Goal: Information Seeking & Learning: Check status

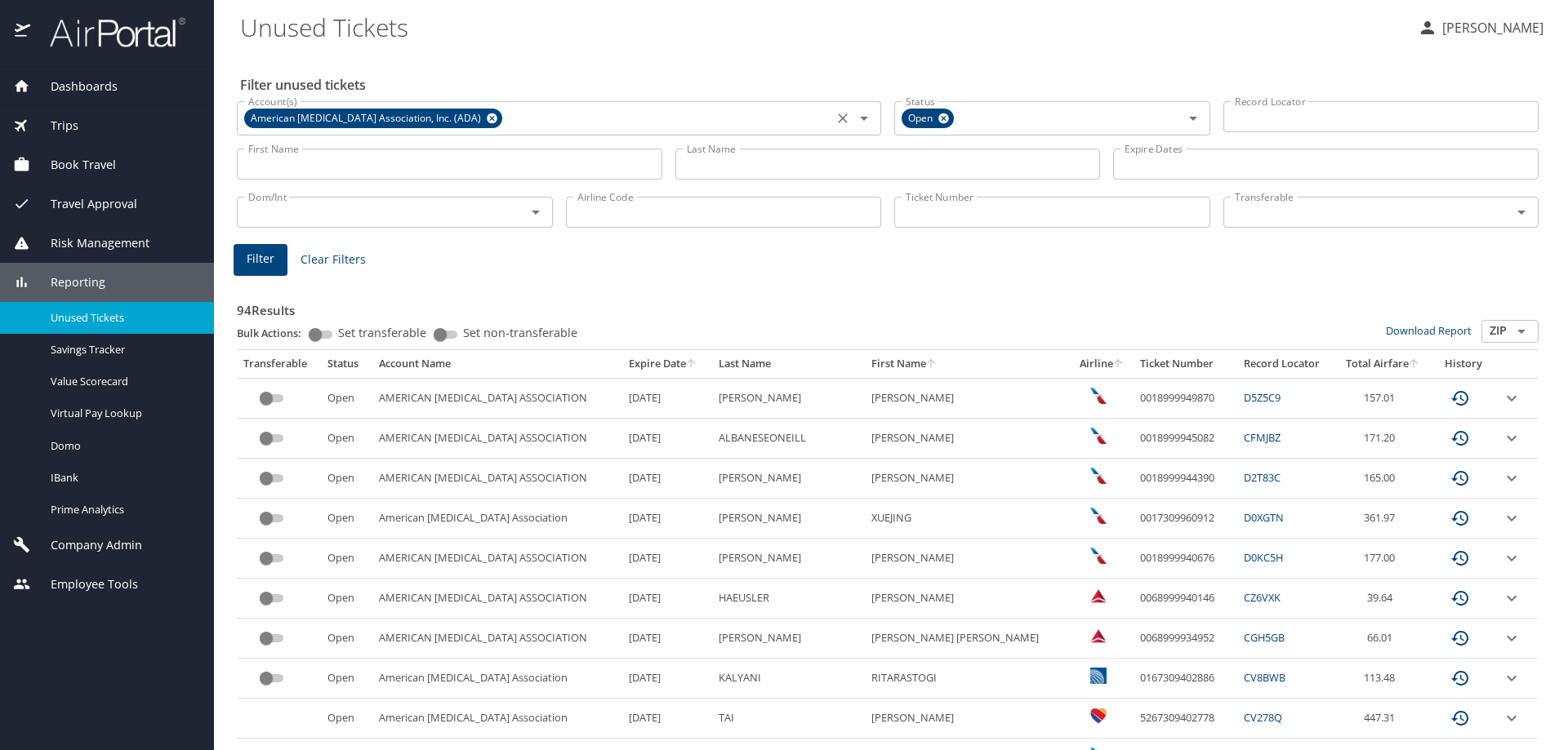
click at [487, 121] on icon at bounding box center [492, 119] width 10 height 10
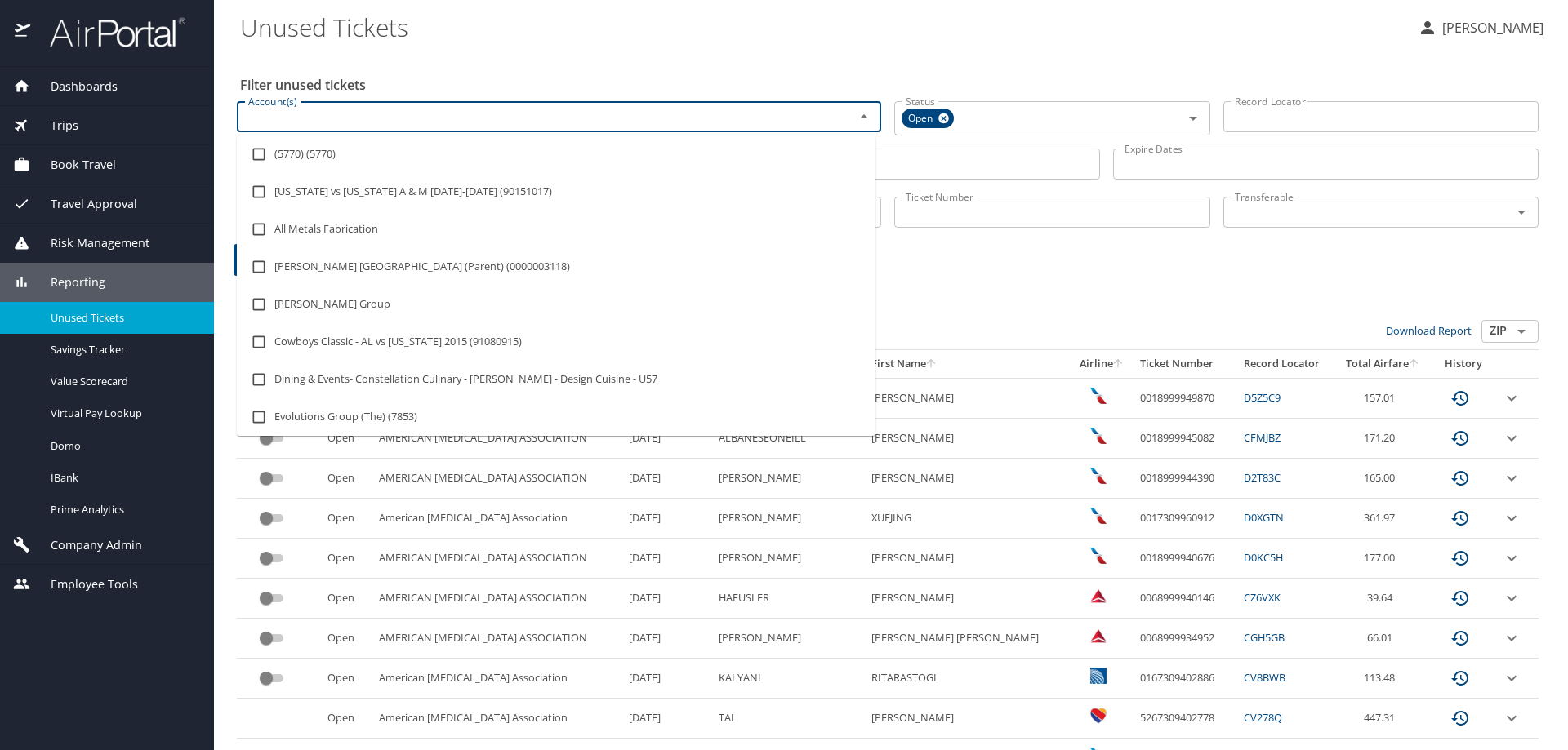
click at [455, 117] on input "Account(s)" at bounding box center [535, 116] width 586 height 21
click at [502, 105] on div "Account(s)" at bounding box center [559, 117] width 644 height 31
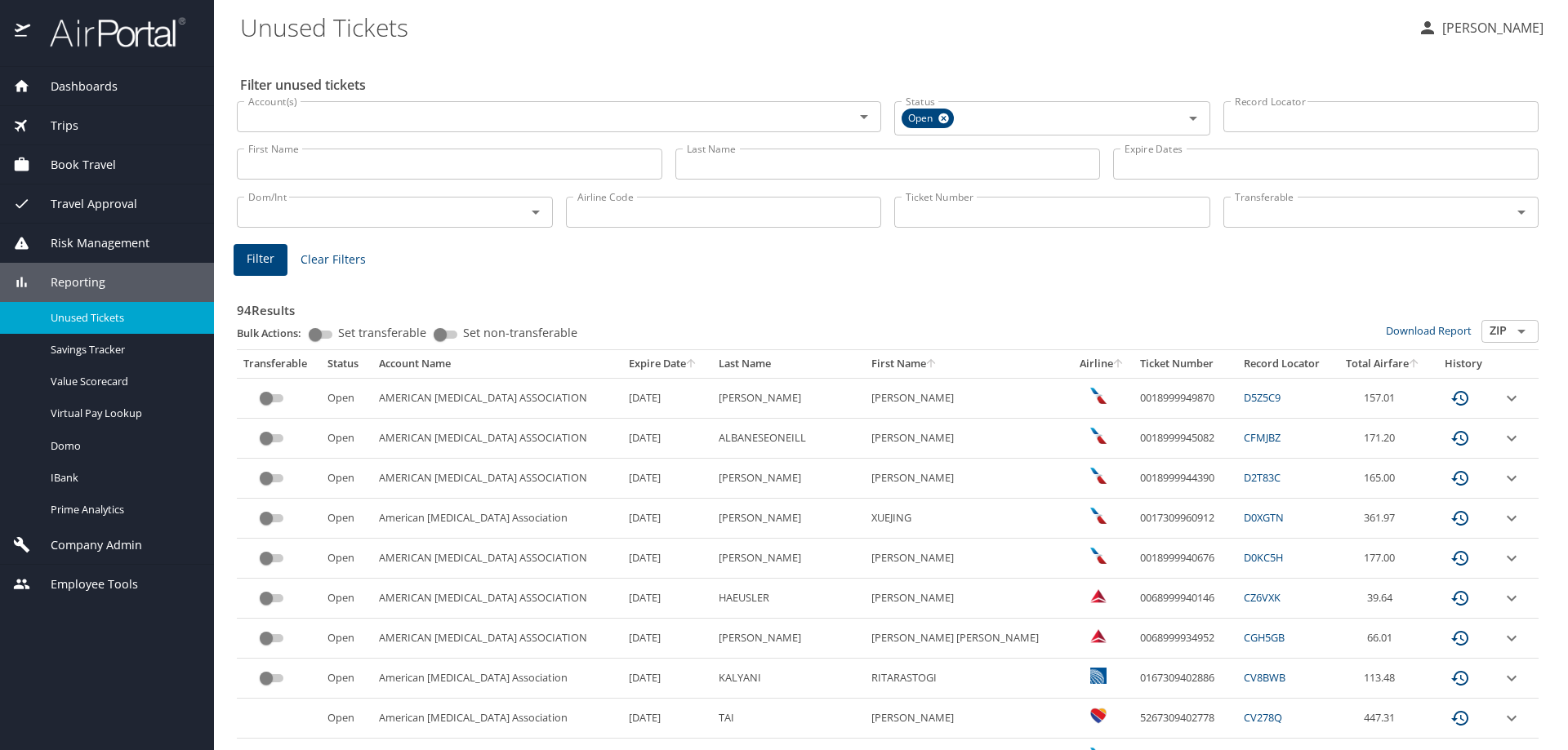
click at [1116, 245] on div "Filter Clear Filters" at bounding box center [887, 259] width 1308 height 32
click at [1061, 216] on input "Ticket Number" at bounding box center [1052, 212] width 316 height 31
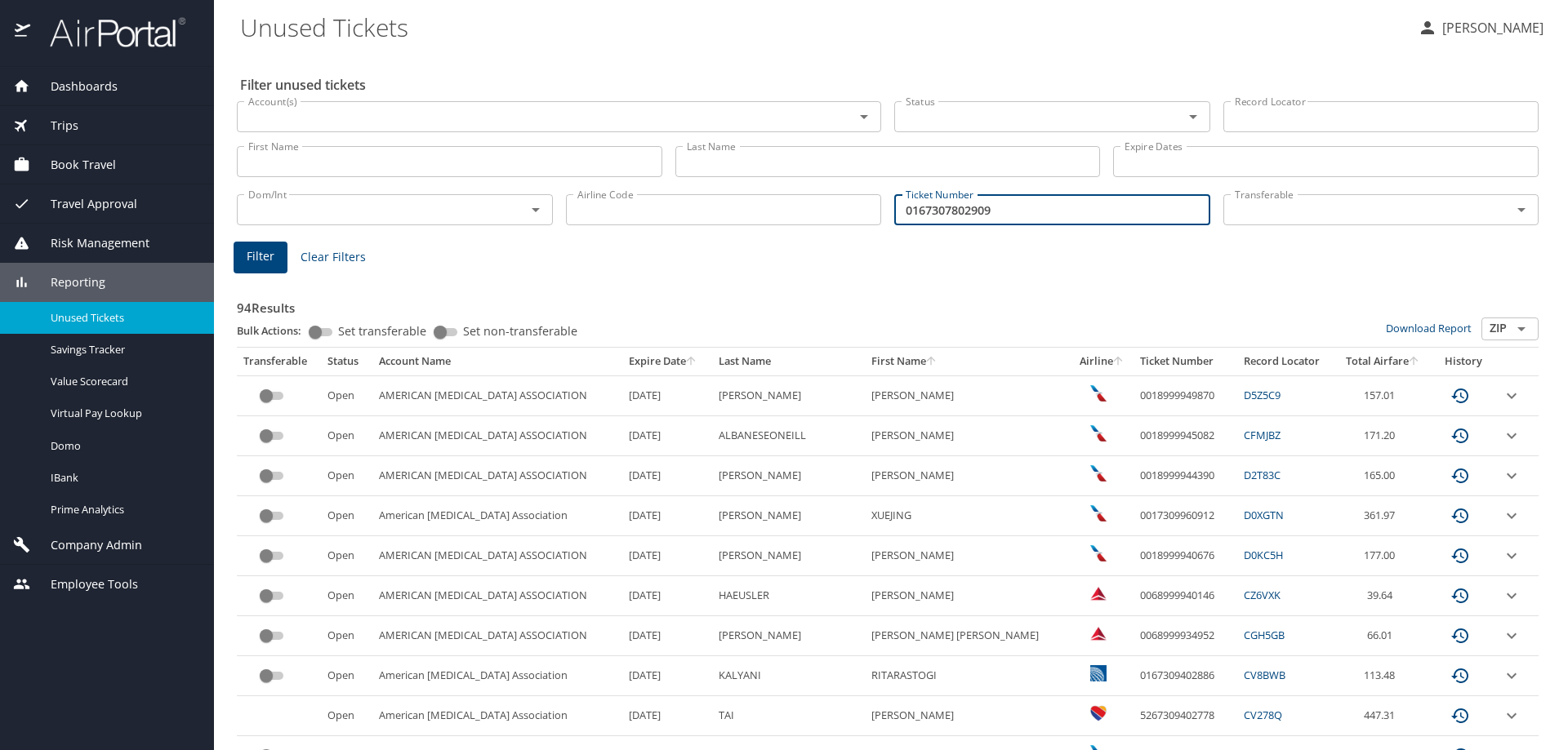
type input "0167307802909"
click at [227, 249] on main "Unused Tickets Justin Nieuwesteeg Filter unused tickets Account(s) Account(s) S…" at bounding box center [891, 375] width 1354 height 750
click at [253, 256] on span "Filter" at bounding box center [260, 257] width 28 height 21
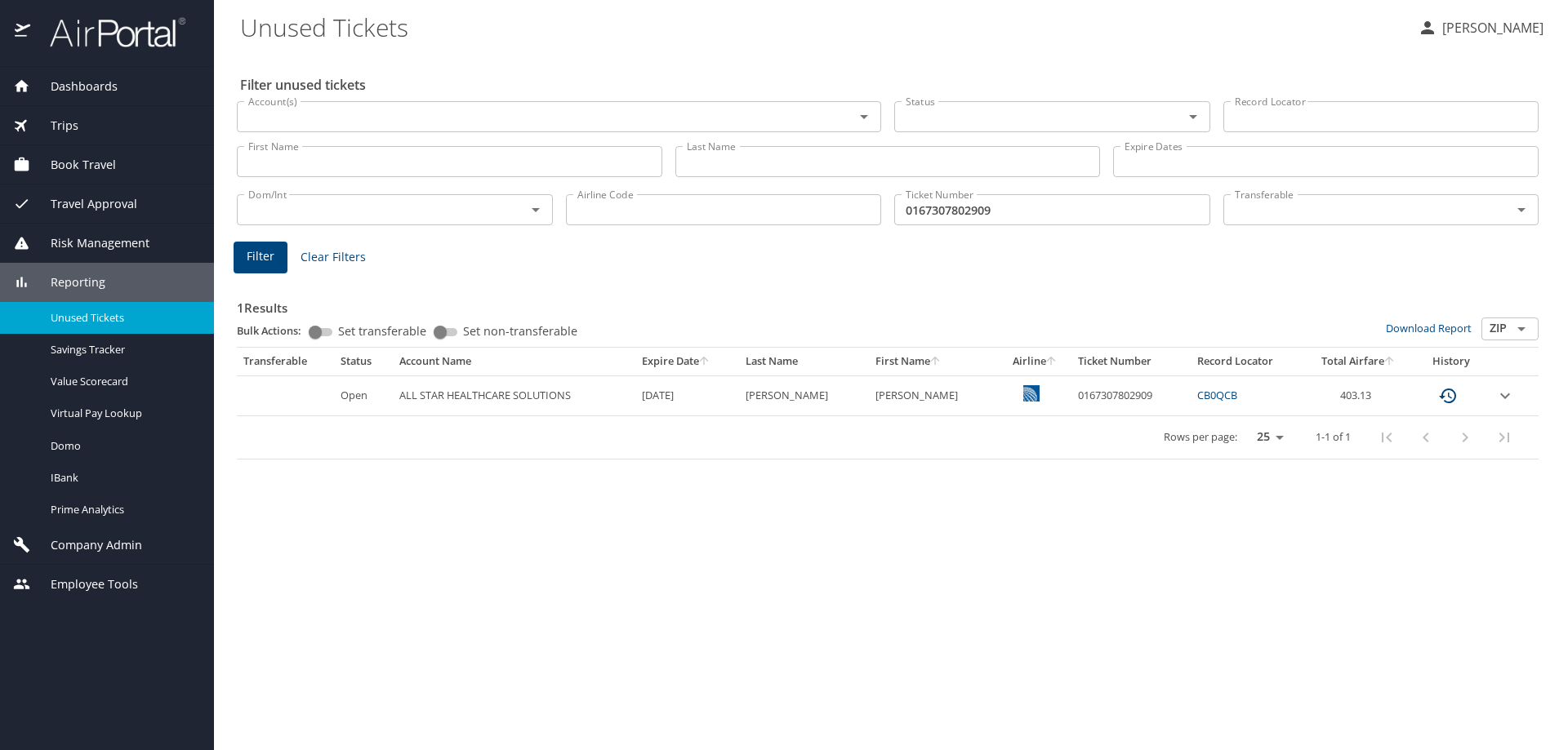
click at [1499, 398] on icon "expand row" at bounding box center [1505, 395] width 20 height 20
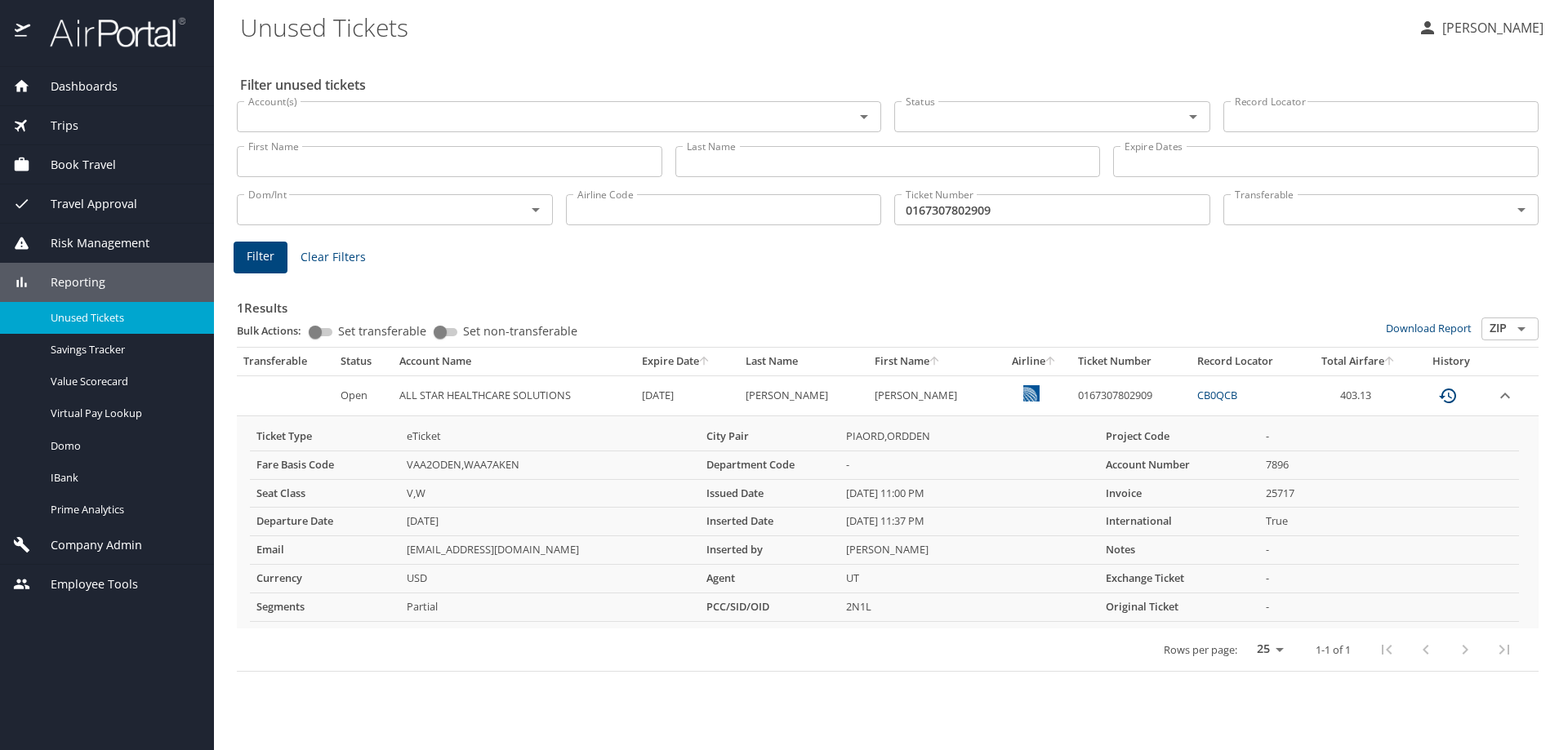
click at [1089, 399] on td "0167307802909" at bounding box center [1130, 395] width 119 height 40
copy td "0167307802909"
click at [1277, 310] on h3 "1 Results" at bounding box center [887, 303] width 1302 height 29
click at [1086, 29] on Tickets "Unused Tickets" at bounding box center [822, 27] width 1164 height 50
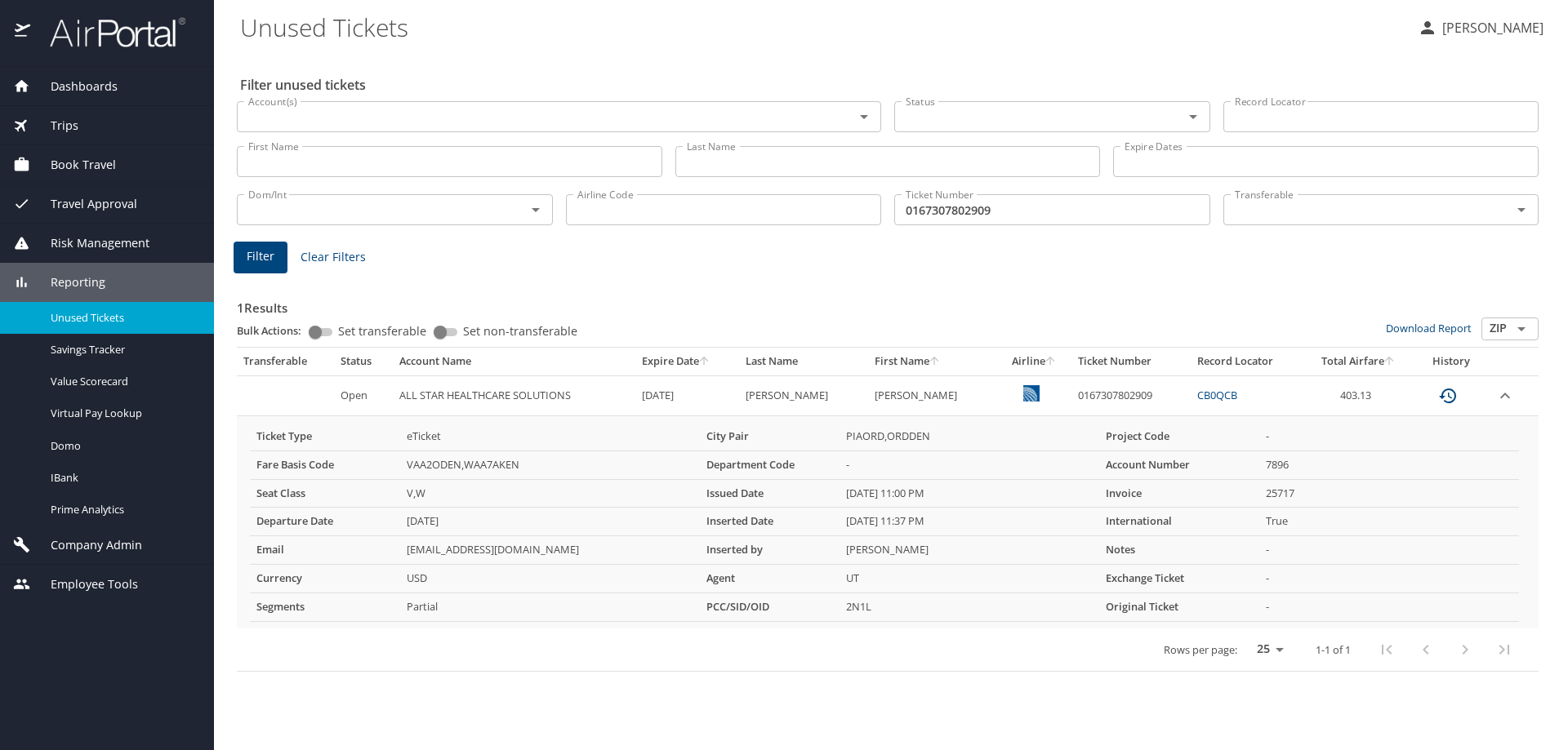
click at [1087, 391] on td "0167307802909" at bounding box center [1130, 395] width 119 height 40
copy td "0167307802909"
click at [478, 15] on Tickets "Unused Tickets" at bounding box center [822, 27] width 1164 height 50
click at [1102, 389] on td "0167307802909" at bounding box center [1130, 395] width 119 height 40
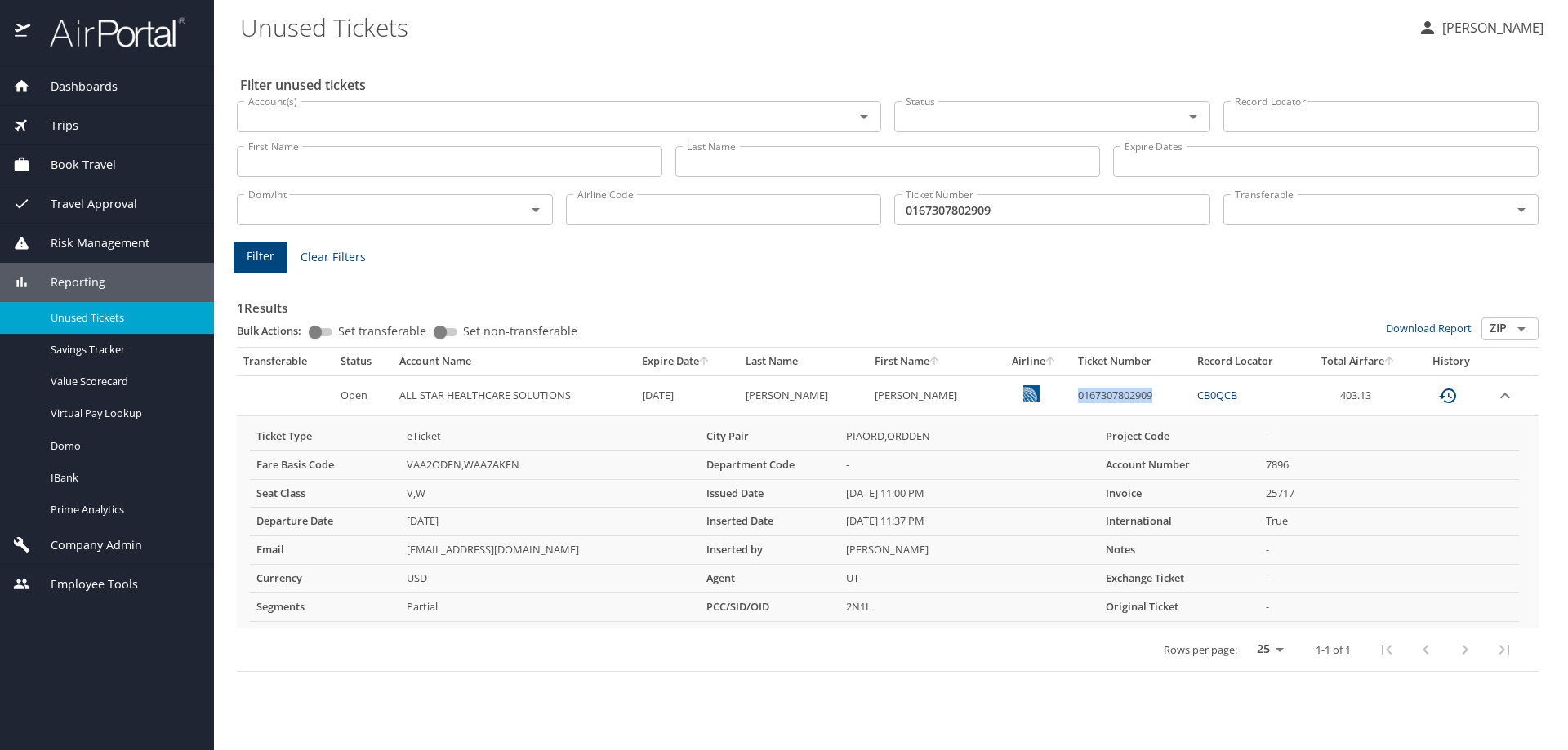
click at [1102, 389] on td "0167307802909" at bounding box center [1130, 395] width 119 height 40
copy td "0167307802909"
click at [734, 271] on div "1 Results Bulk Actions: Set transferable Set non-transferable Download Report Z…" at bounding box center [887, 471] width 1315 height 414
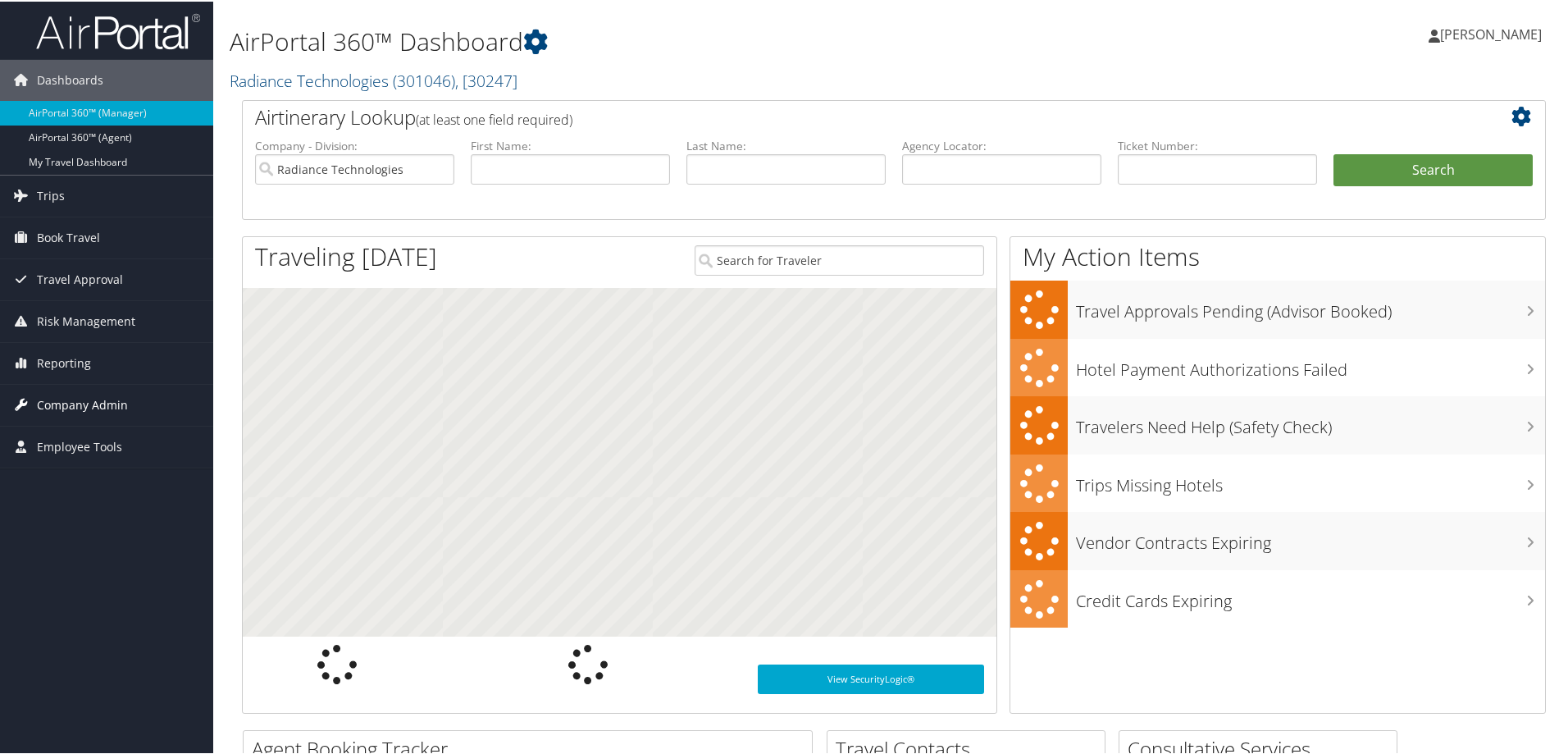
click at [129, 406] on link "Company Admin" at bounding box center [106, 404] width 213 height 41
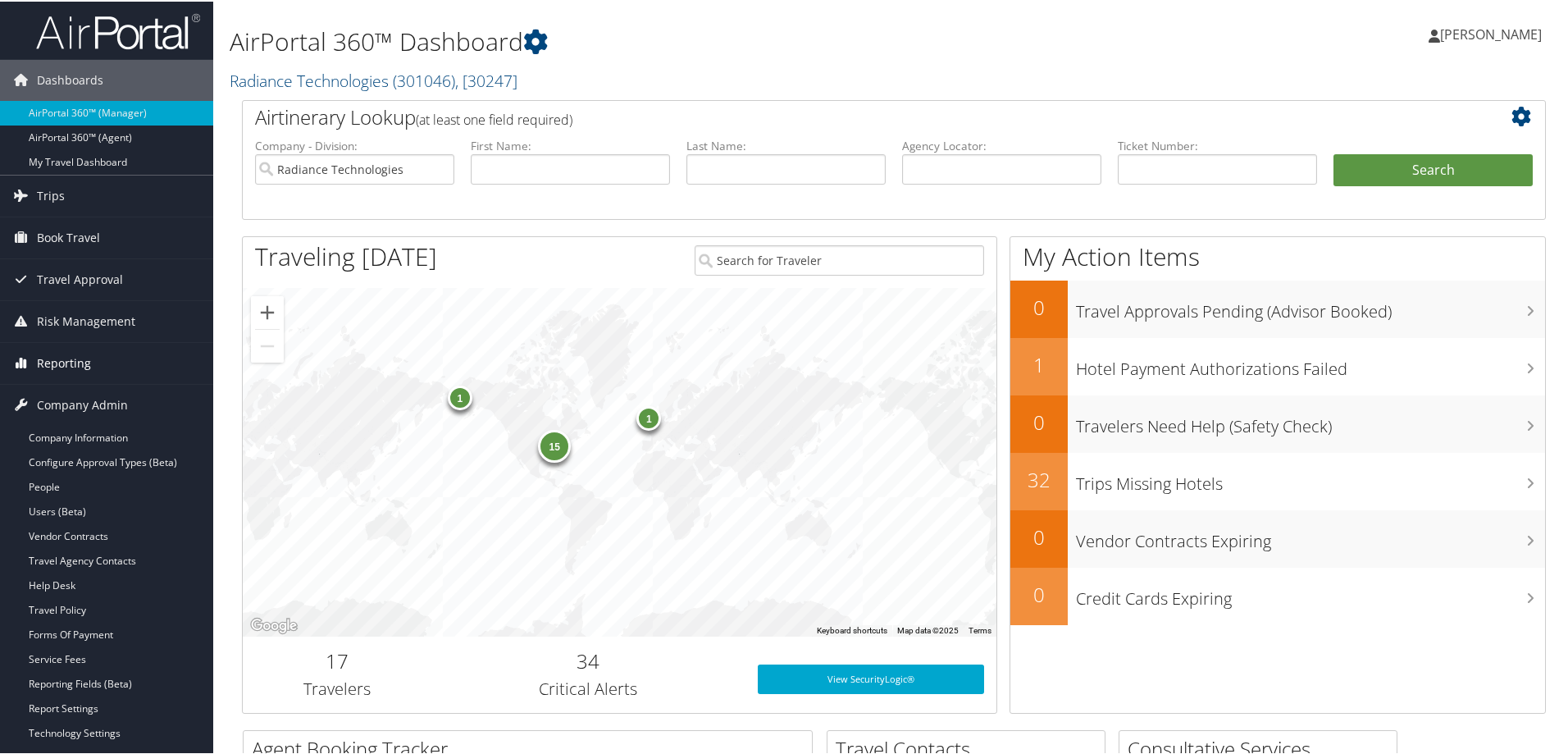
click at [121, 362] on link "Reporting" at bounding box center [106, 362] width 213 height 41
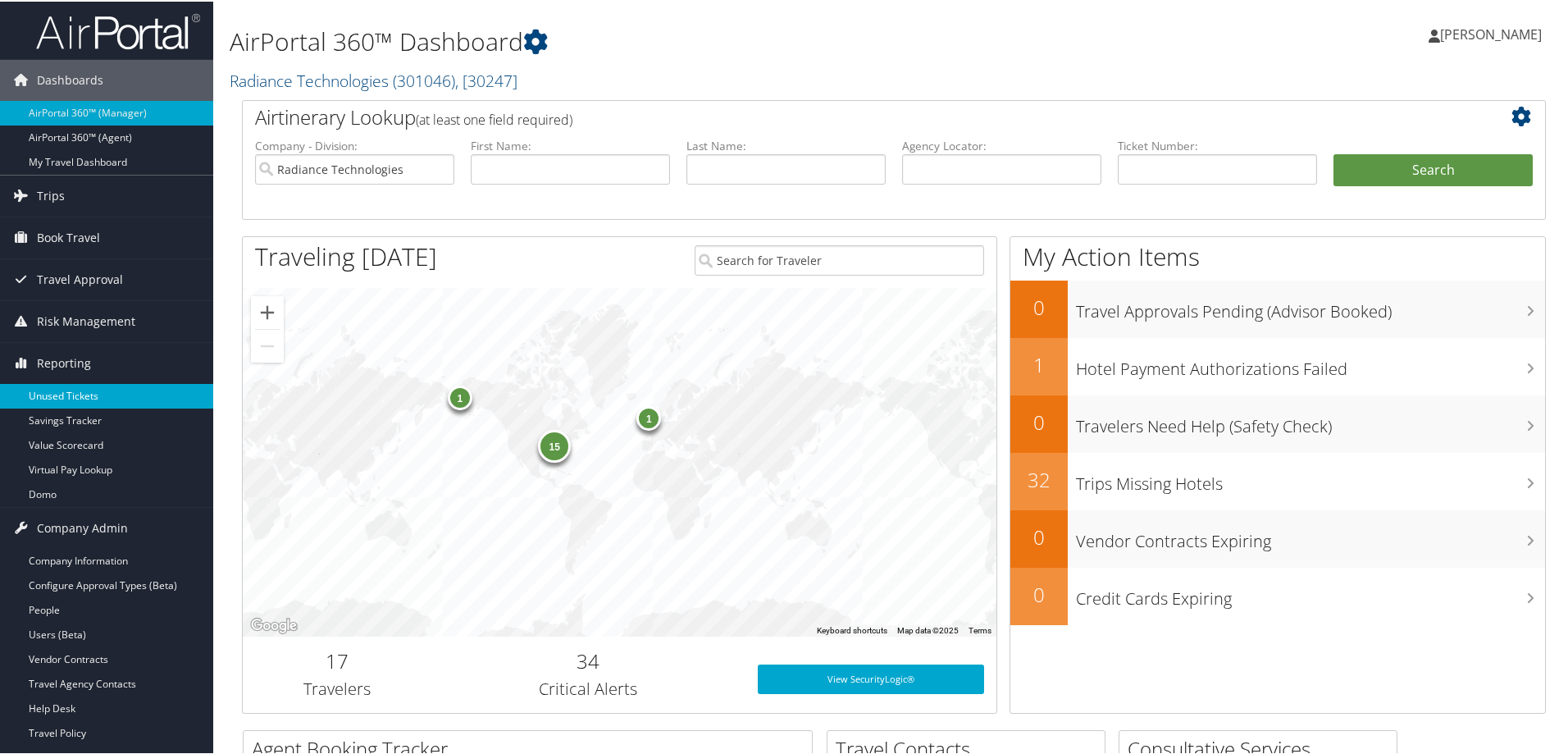
click at [95, 388] on link "Unused Tickets" at bounding box center [106, 395] width 213 height 24
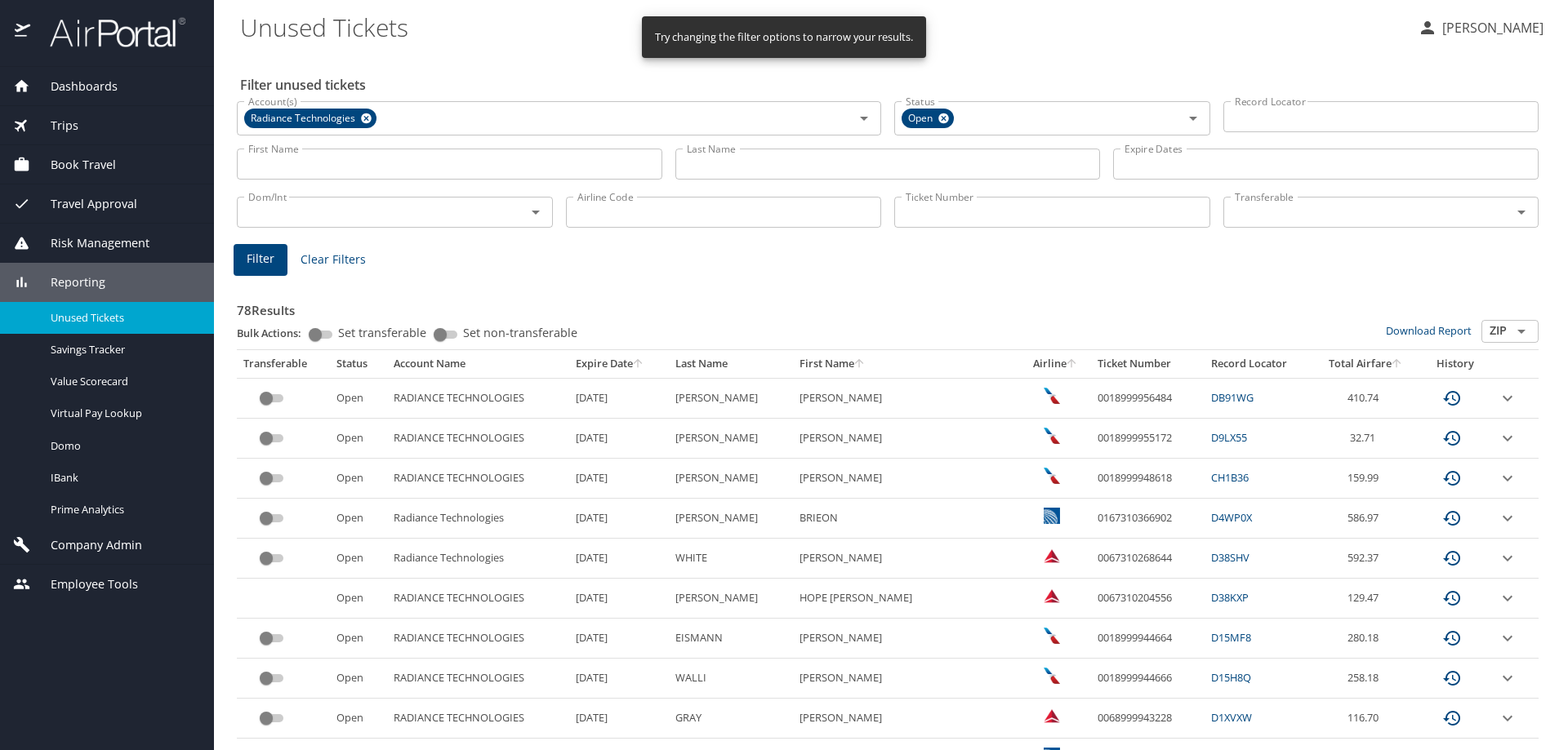
click at [1026, 223] on input "Ticket Number" at bounding box center [1052, 212] width 316 height 31
paste input "0167231007018"
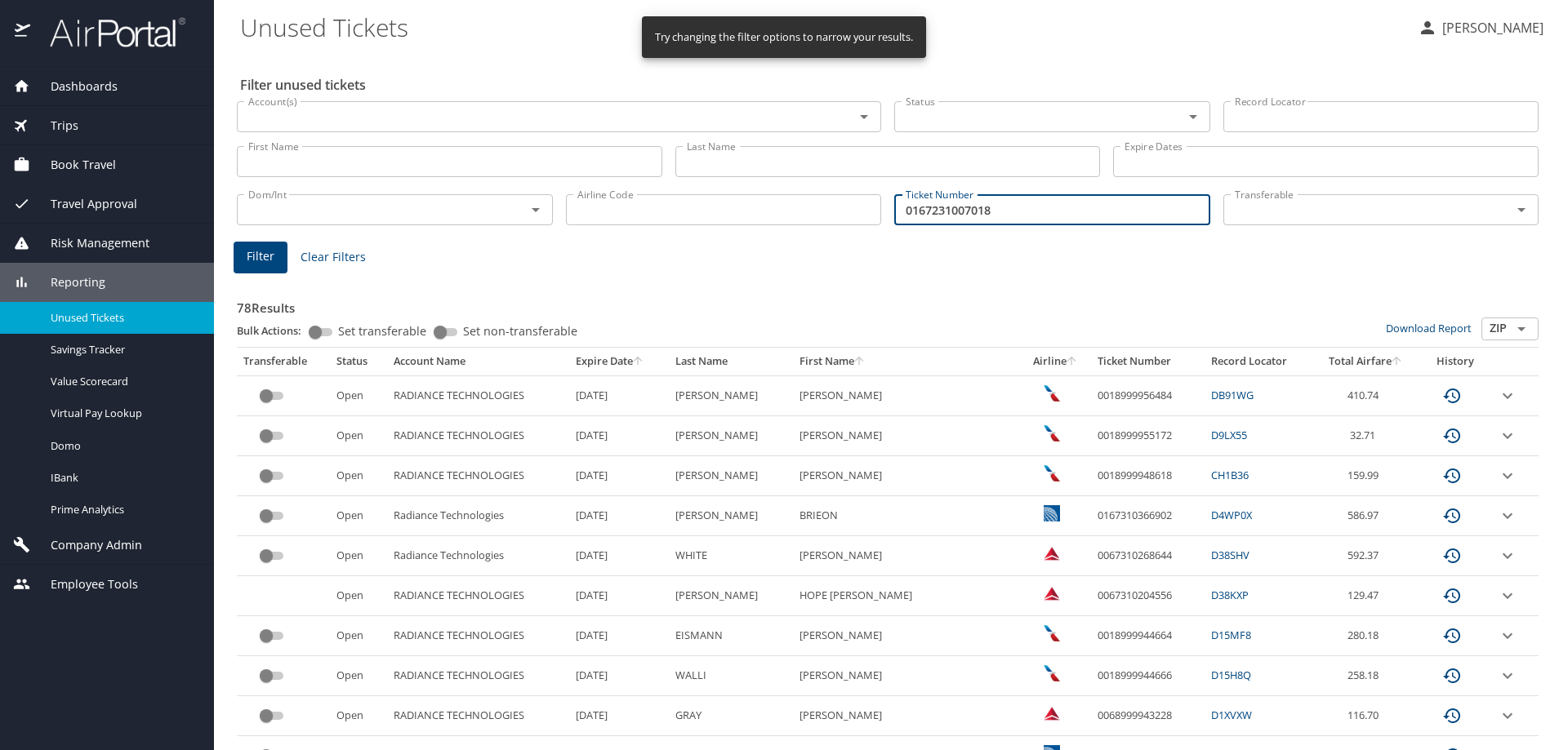
type input "0167231007018"
click at [271, 265] on span "Filter" at bounding box center [260, 257] width 28 height 21
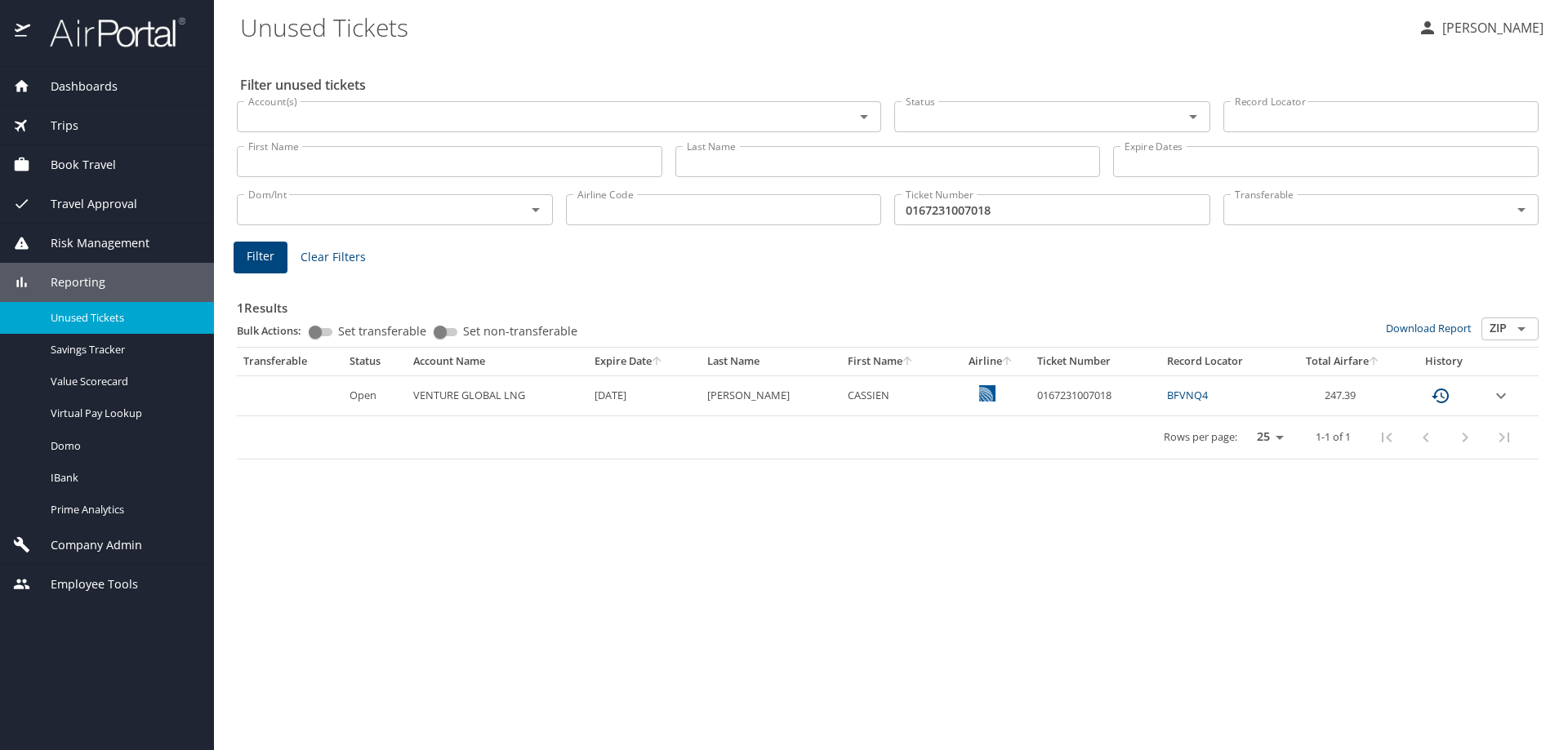
click at [1491, 397] on icon "expand row" at bounding box center [1500, 395] width 20 height 20
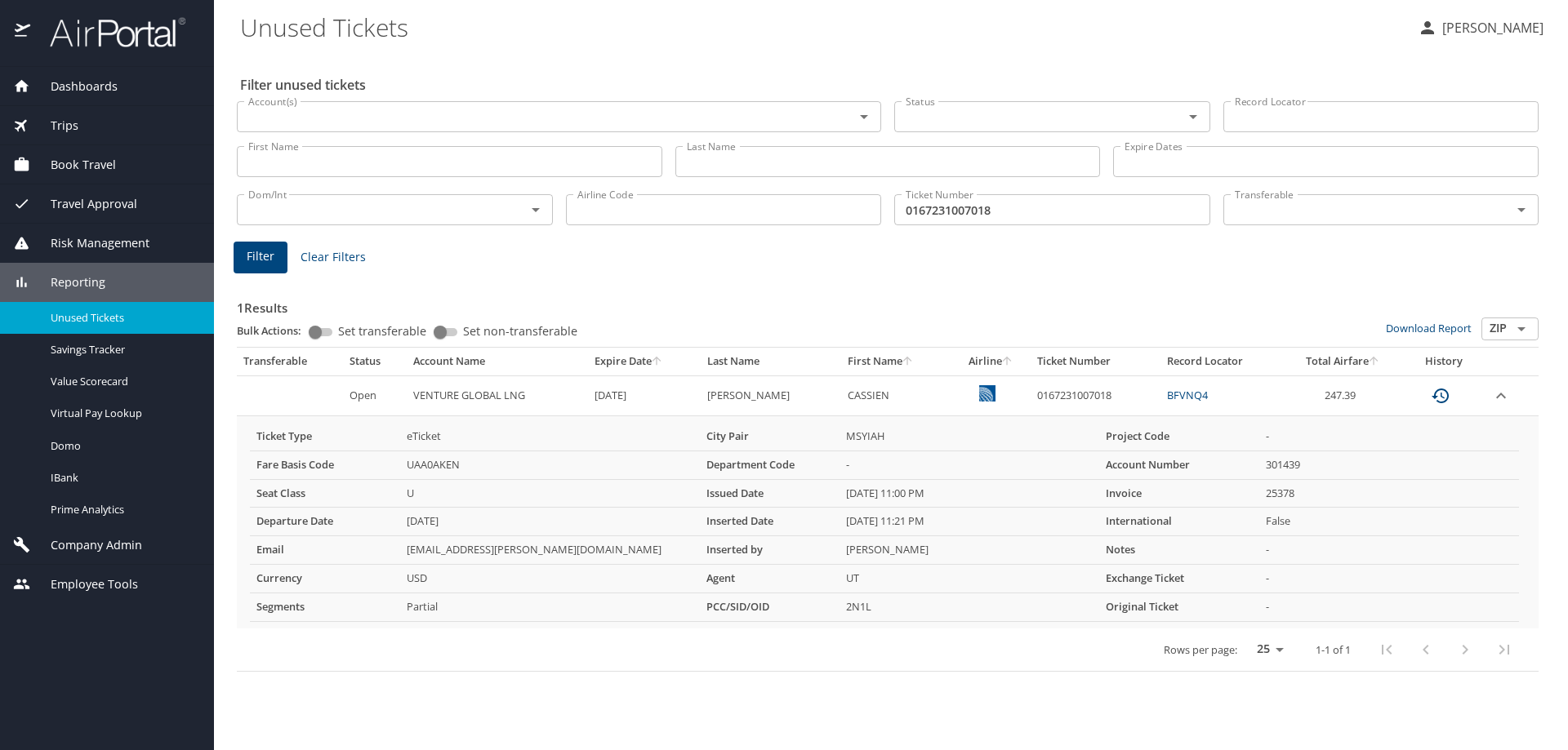
click at [1493, 397] on icon "expand row" at bounding box center [1500, 395] width 20 height 20
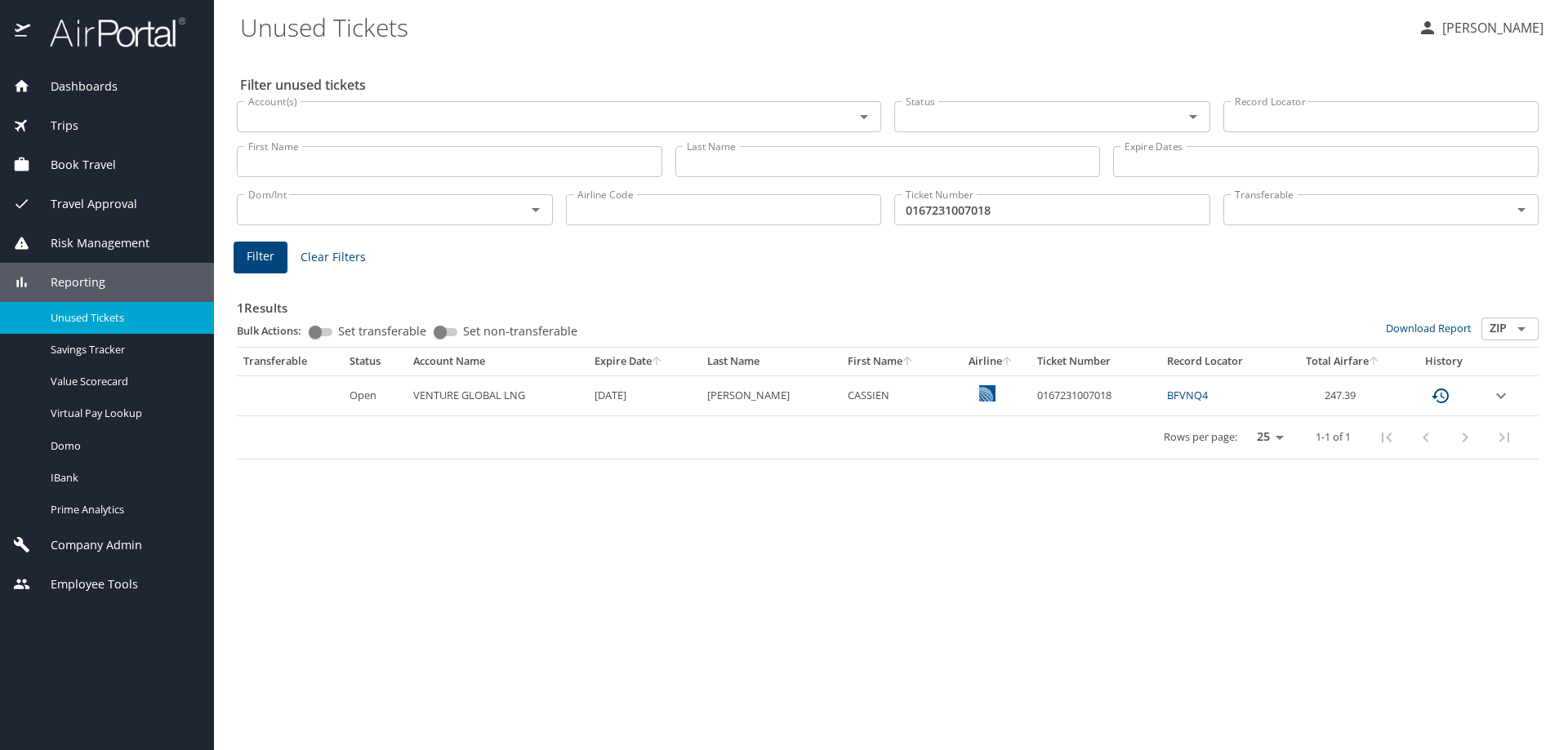
click at [1043, 392] on td "0167231007018" at bounding box center [1095, 395] width 130 height 40
click at [1043, 390] on td "0167231007018" at bounding box center [1095, 395] width 130 height 40
copy td "0167231007018"
drag, startPoint x: 1019, startPoint y: 272, endPoint x: 955, endPoint y: 237, distance: 72.9
click at [1016, 271] on div "1 Results Bulk Actions: Set transferable Set non-transferable Download Report Z…" at bounding box center [887, 364] width 1315 height 202
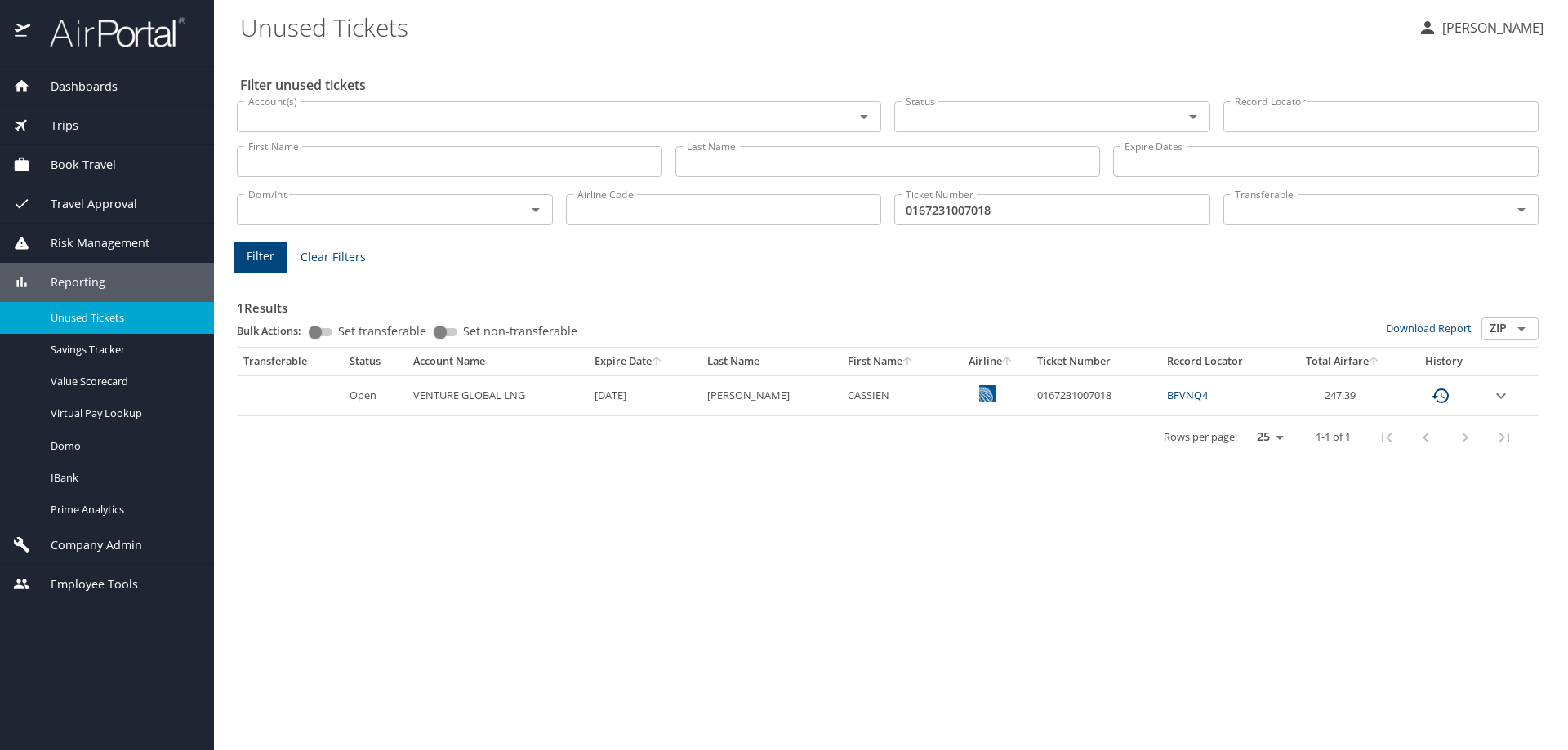
click at [936, 203] on input "0167231007018" at bounding box center [1052, 210] width 316 height 31
click at [1048, 278] on div "1 Results Bulk Actions: Set transferable Set non-transferable Download Report Z…" at bounding box center [887, 368] width 1302 height 183
click at [953, 210] on input "0167231007018" at bounding box center [1052, 210] width 316 height 31
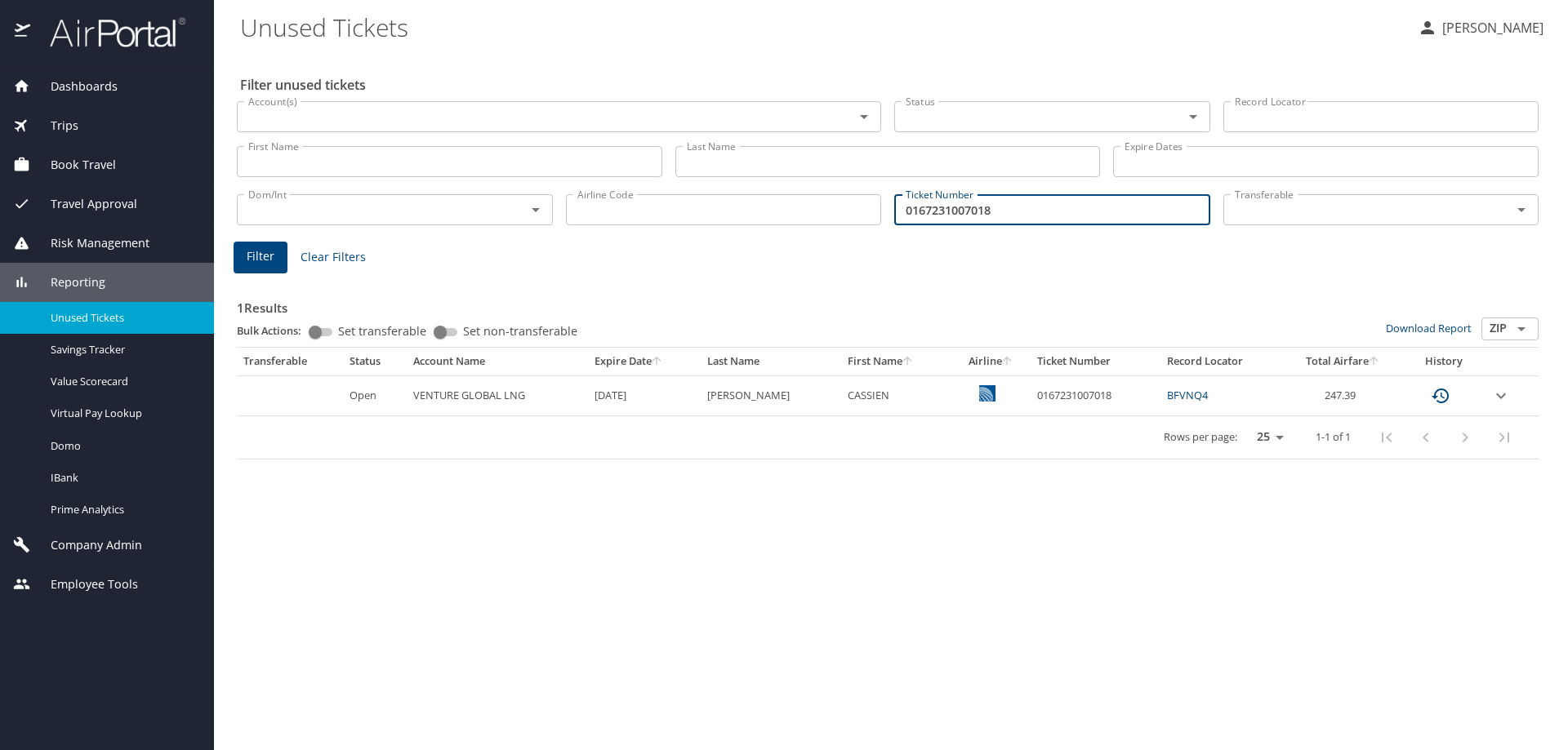
click at [1048, 205] on input "0167231007018" at bounding box center [1052, 210] width 316 height 31
click at [1049, 205] on input "0167231007018" at bounding box center [1052, 210] width 316 height 31
paste input "5268999945086"
type input "5268999945086"
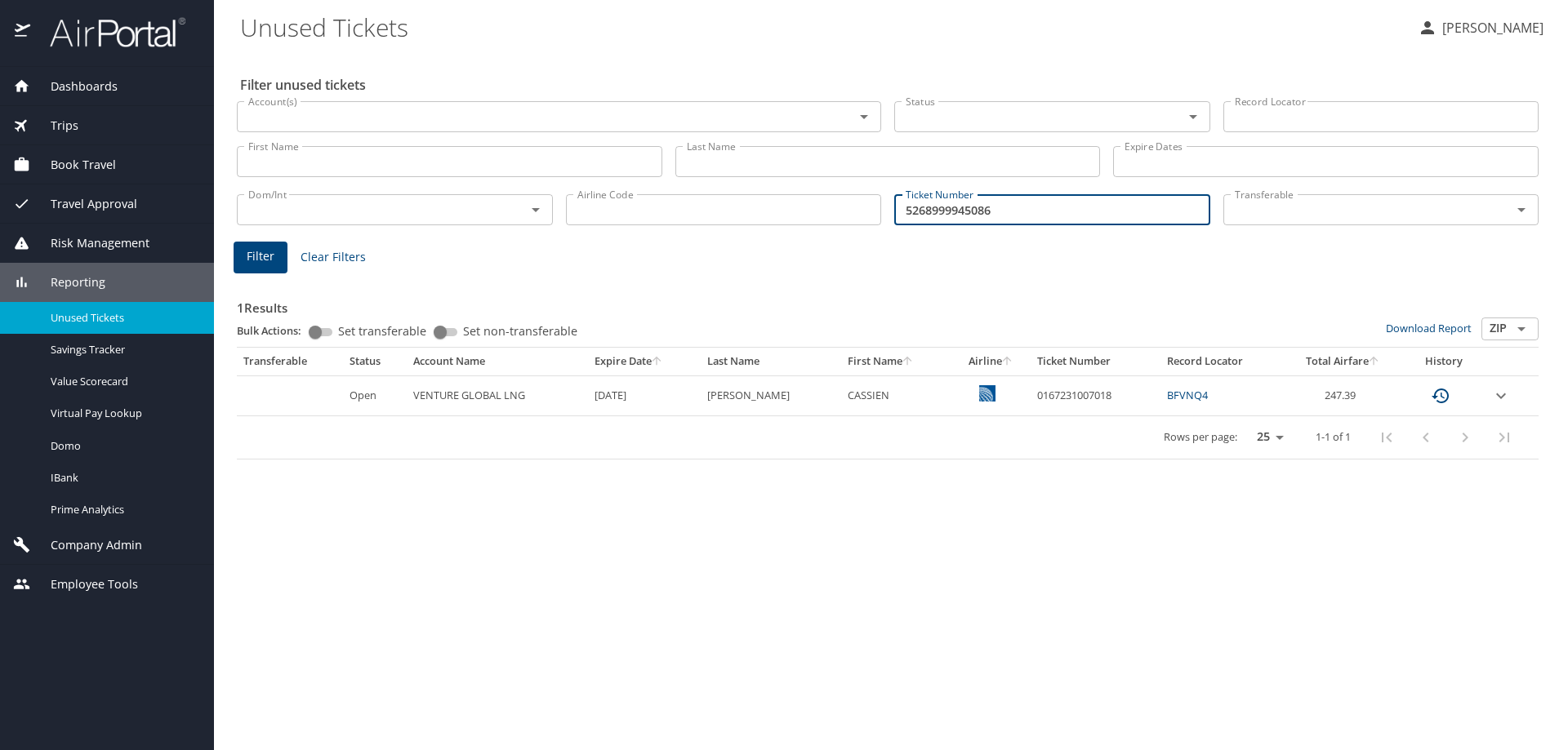
click at [264, 262] on span "Filter" at bounding box center [260, 257] width 28 height 21
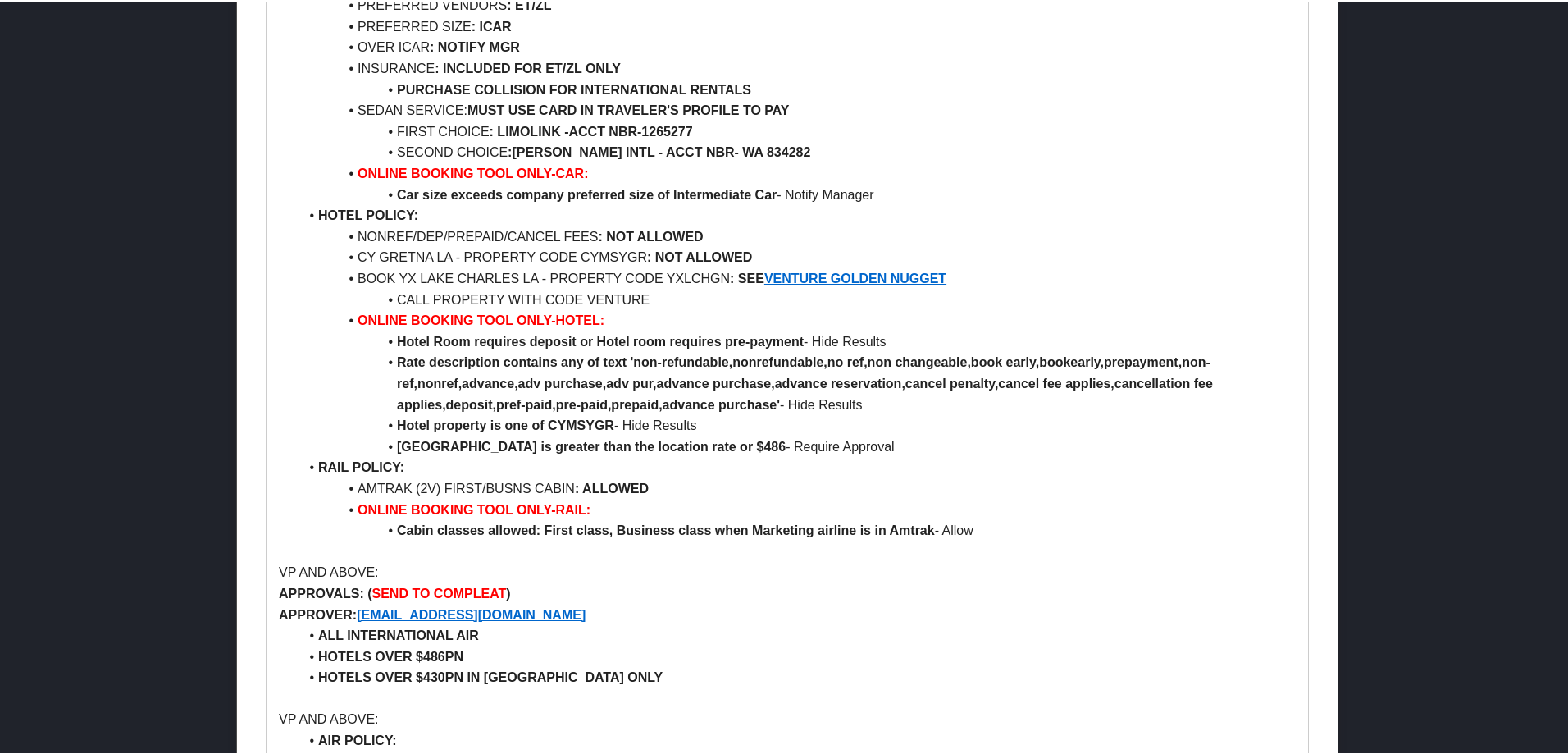
scroll to position [1149, 0]
